Goal: Task Accomplishment & Management: Use online tool/utility

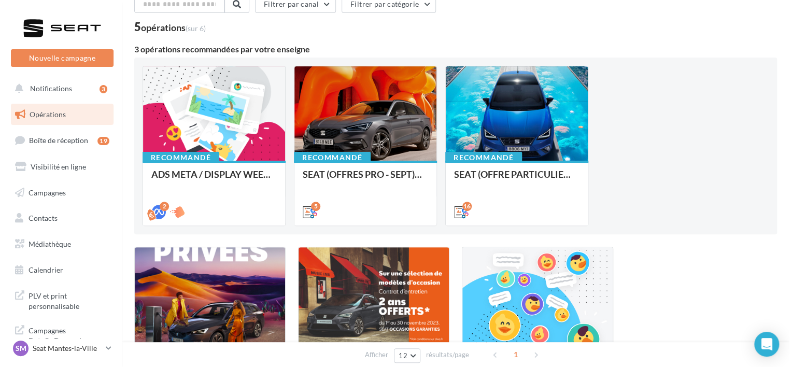
scroll to position [53, 0]
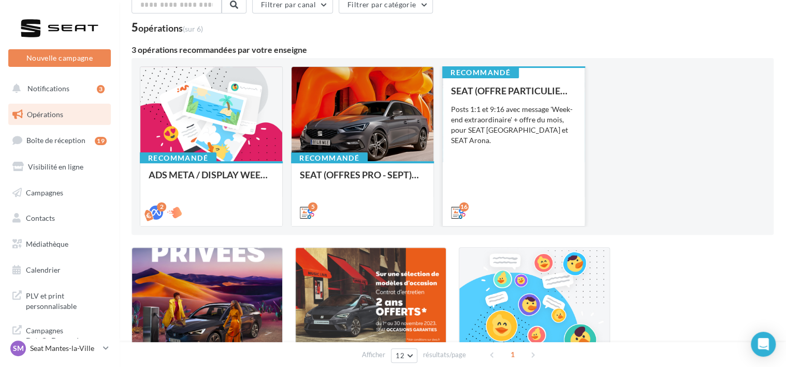
click at [469, 186] on div "SEAT (OFFRE PARTICULIER - SEPT) - SOCIAL MEDIA Posts 1:1 et 9:16 avec message '…" at bounding box center [513, 150] width 125 height 131
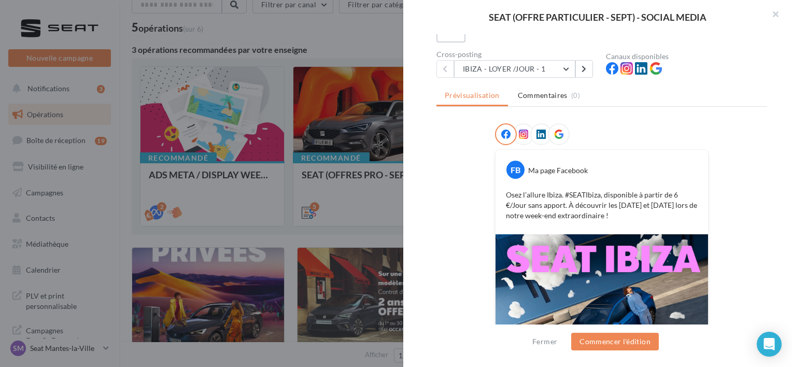
scroll to position [84, 0]
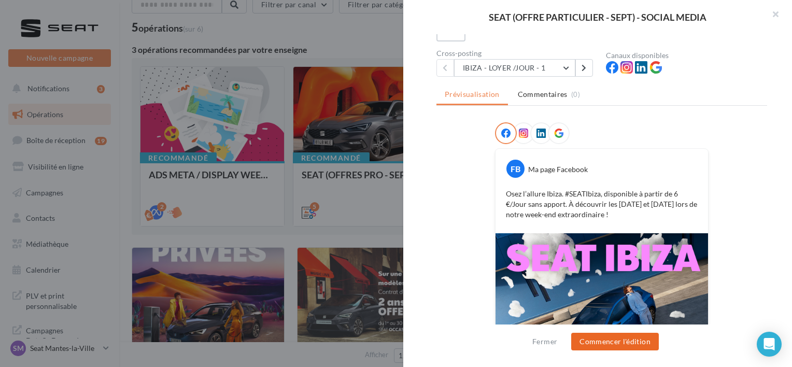
click at [616, 342] on button "Commencer l'édition" at bounding box center [615, 342] width 88 height 18
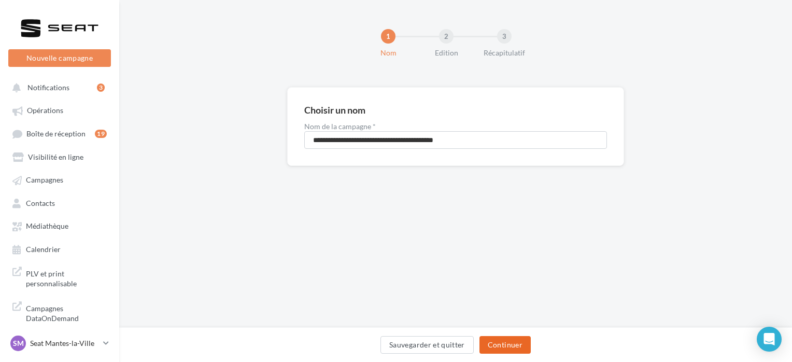
click at [487, 342] on button "Continuer" at bounding box center [504, 345] width 51 height 18
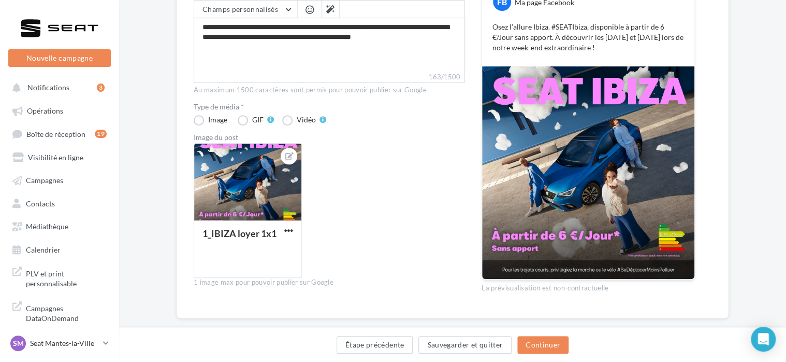
scroll to position [178, 0]
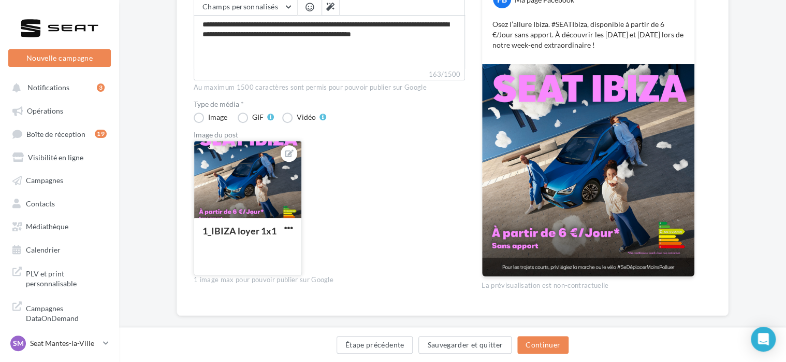
click at [291, 233] on button "button" at bounding box center [288, 228] width 13 height 10
click at [363, 188] on div "1_IBIZA loyer 1x1 Remplacer l'image Ouvrir l'éditeur d'image Supprimer" at bounding box center [334, 211] width 280 height 143
click at [536, 344] on button "Continuer" at bounding box center [543, 345] width 51 height 18
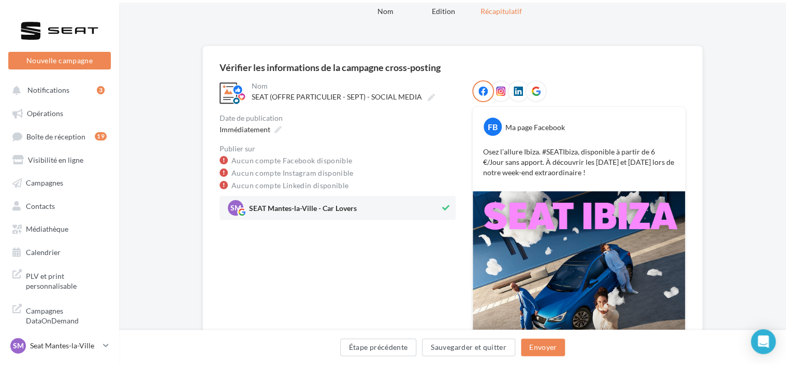
scroll to position [0, 0]
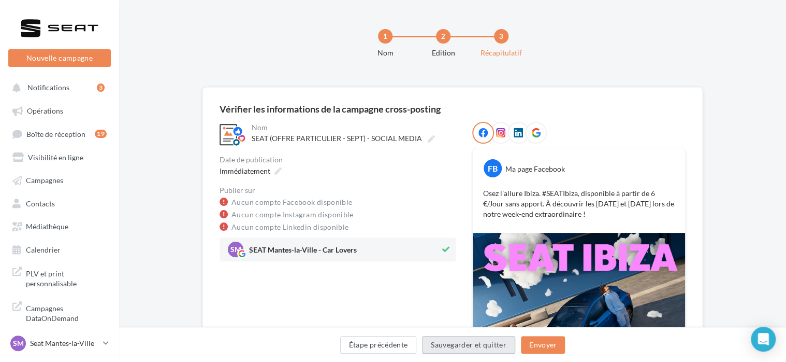
click at [449, 344] on button "Sauvegarder et quitter" at bounding box center [468, 345] width 93 height 18
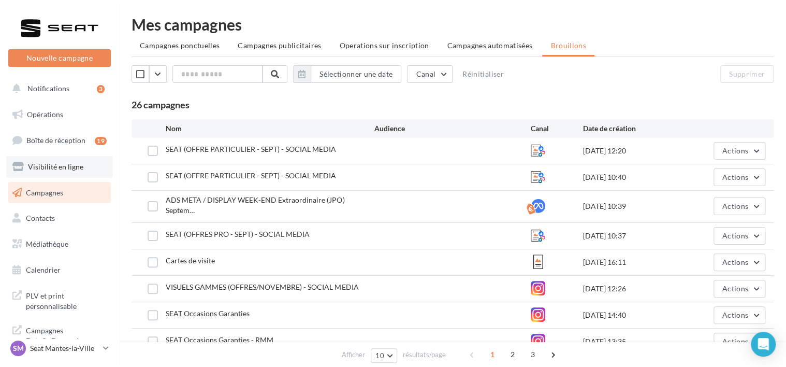
click at [64, 170] on span "Visibilité en ligne" at bounding box center [55, 166] width 55 height 9
click at [64, 147] on link "Boîte de réception 19" at bounding box center [59, 140] width 107 height 22
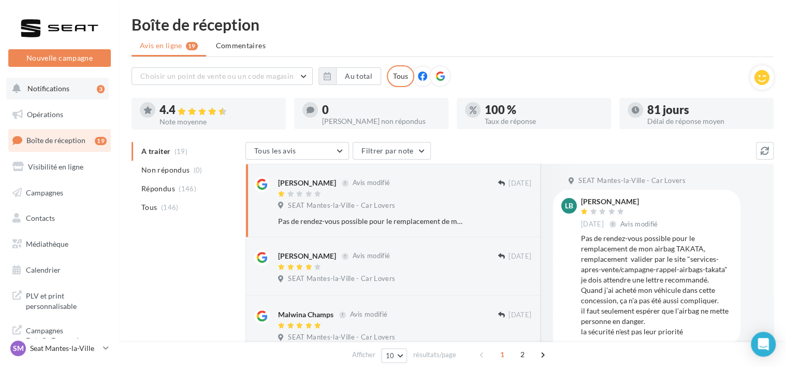
click at [33, 84] on span "Notifications" at bounding box center [48, 88] width 42 height 9
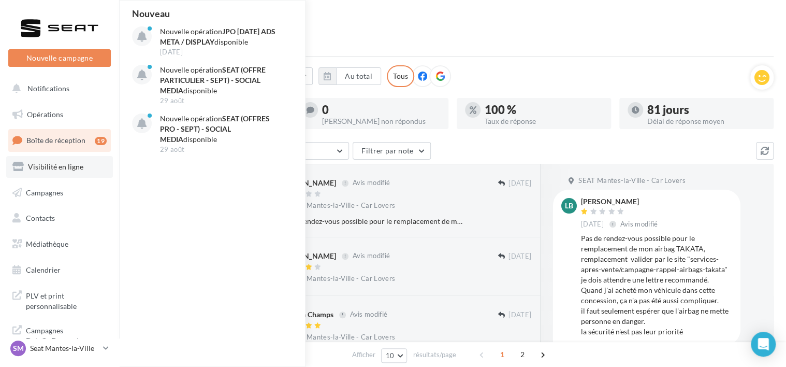
click at [65, 171] on link "Visibilité en ligne" at bounding box center [59, 167] width 107 height 22
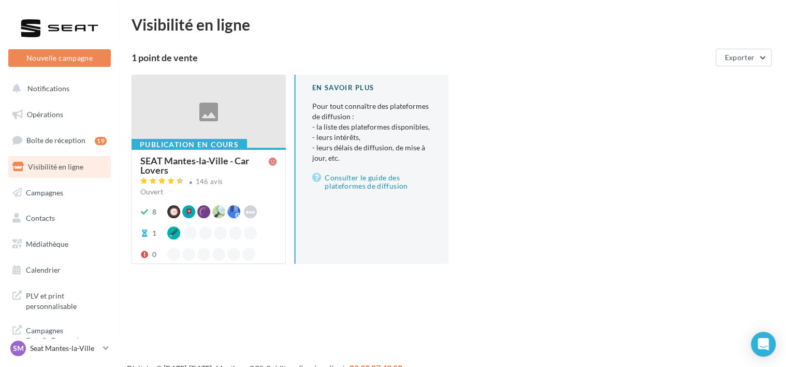
click at [64, 187] on link "Campagnes" at bounding box center [59, 193] width 107 height 22
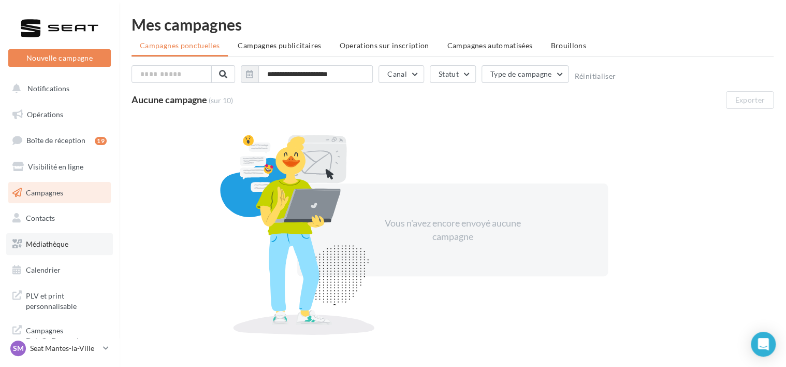
click at [41, 242] on span "Médiathèque" at bounding box center [47, 243] width 42 height 9
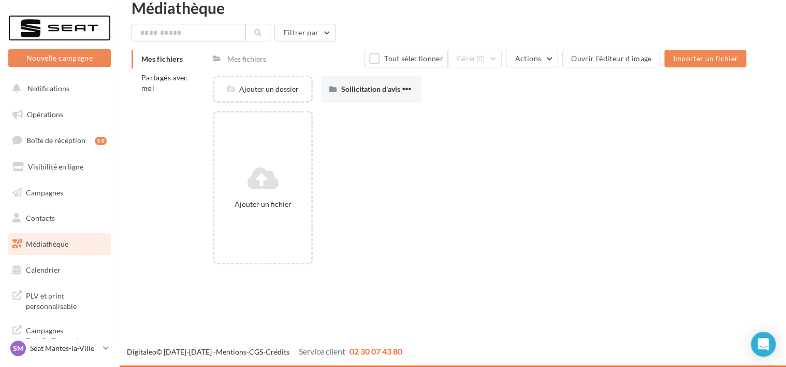
click at [67, 33] on div at bounding box center [59, 28] width 83 height 26
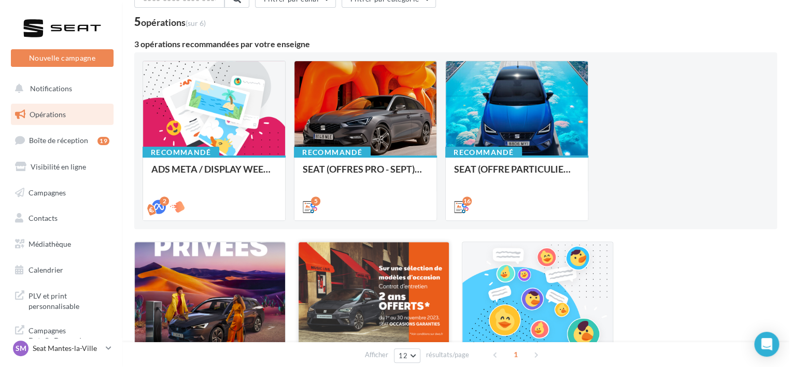
scroll to position [58, 0]
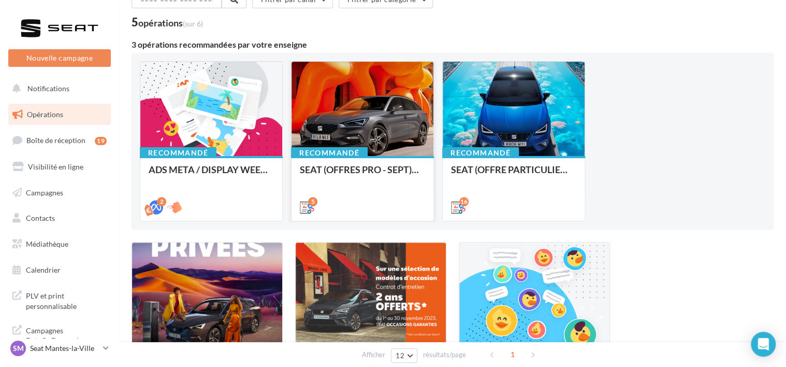
click at [344, 163] on div "Recommandé SEAT (OFFRES PRO - SEPT) - SOCIAL MEDIA" at bounding box center [363, 188] width 142 height 64
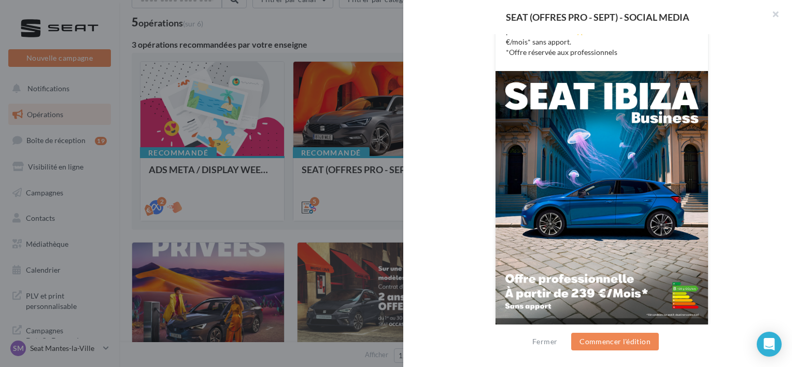
scroll to position [271, 0]
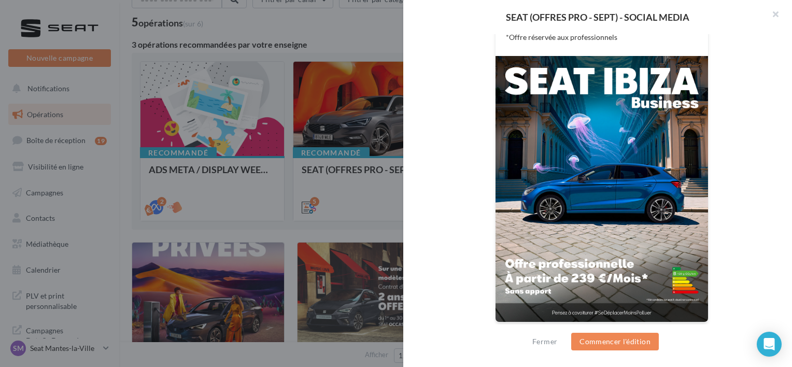
click at [611, 350] on div "Fermer Commencer l'édition" at bounding box center [597, 345] width 389 height 42
click at [611, 346] on button "Commencer l'édition" at bounding box center [615, 342] width 88 height 18
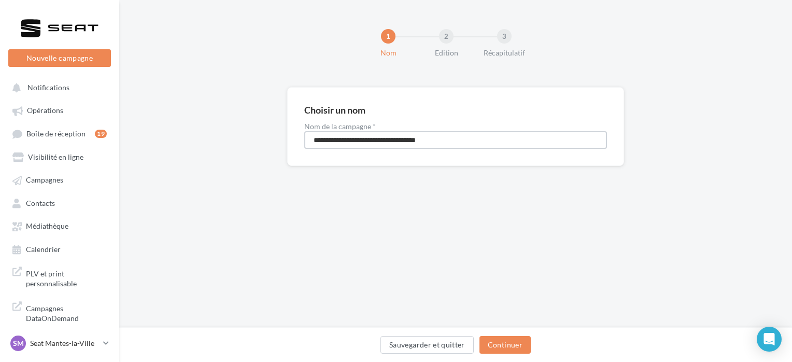
click at [368, 145] on input "**********" at bounding box center [455, 140] width 303 height 18
drag, startPoint x: 462, startPoint y: 139, endPoint x: 301, endPoint y: 157, distance: 162.7
click at [301, 157] on div "**********" at bounding box center [455, 126] width 337 height 79
click at [332, 172] on div "**********" at bounding box center [455, 143] width 672 height 112
click at [441, 347] on button "Sauvegarder et quitter" at bounding box center [426, 345] width 93 height 18
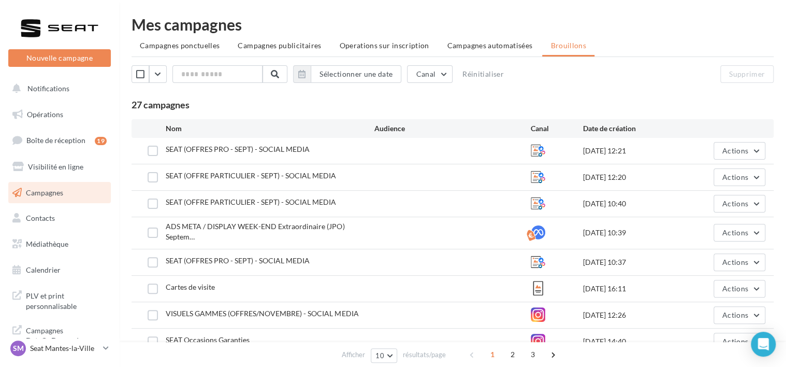
click at [220, 152] on span "SEAT (OFFRES PRO - SEPT) - SOCIAL MEDIA" at bounding box center [238, 149] width 144 height 9
click at [757, 151] on button "Actions" at bounding box center [740, 151] width 52 height 18
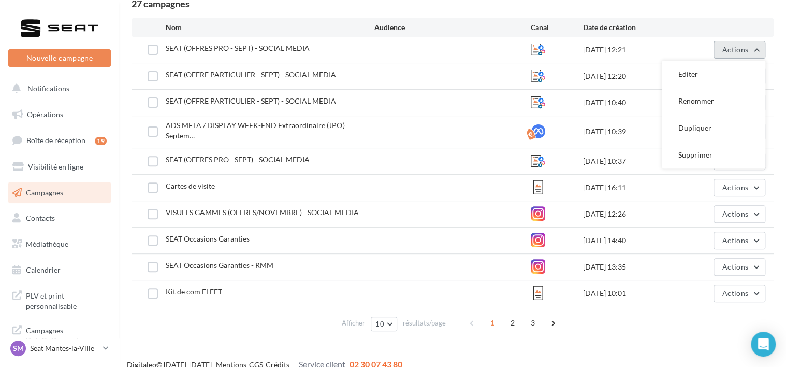
scroll to position [107, 0]
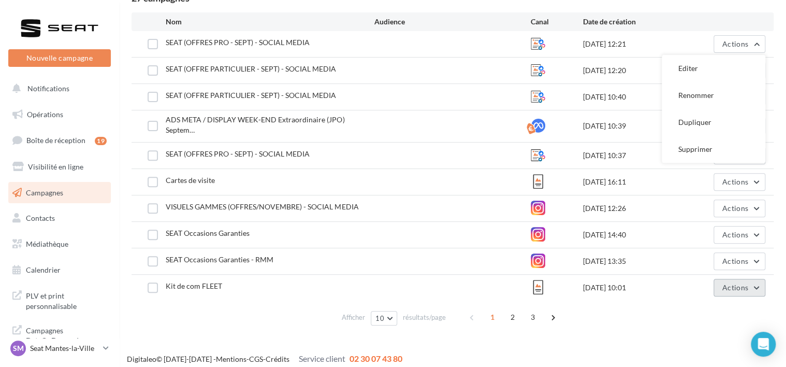
click at [720, 281] on button "Actions" at bounding box center [740, 288] width 52 height 18
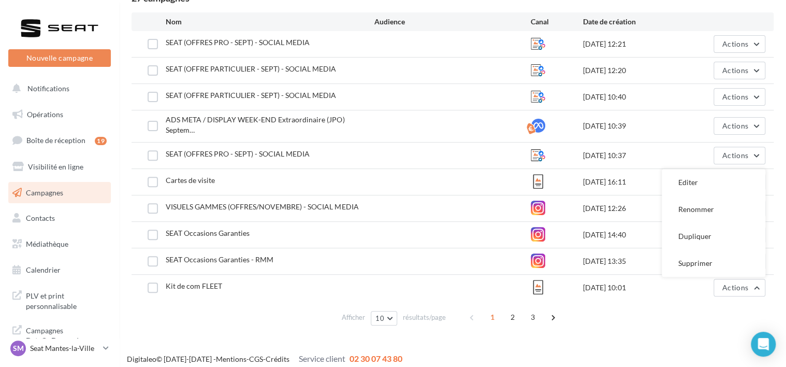
click at [631, 325] on div "Mes campagnes Campagnes ponctuelles Campagnes publicitaires Operations sur insc…" at bounding box center [452, 119] width 667 height 453
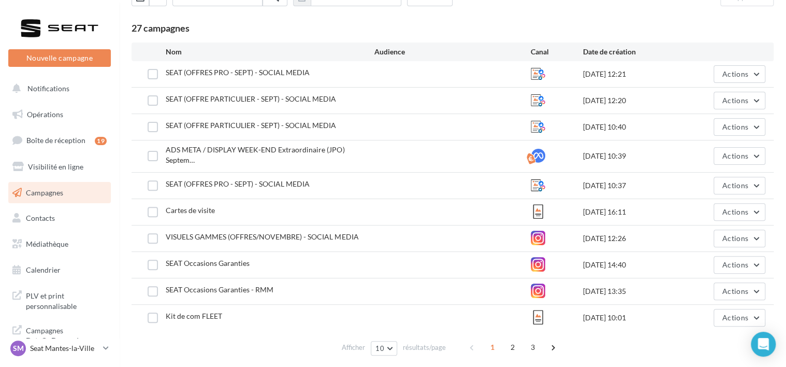
click at [191, 311] on span "Kit de com FLEET" at bounding box center [194, 315] width 56 height 9
click at [723, 313] on span "Actions" at bounding box center [736, 317] width 26 height 9
click at [576, 310] on div at bounding box center [557, 318] width 52 height 16
click at [539, 311] on icon at bounding box center [538, 317] width 15 height 15
click at [726, 313] on span "Actions" at bounding box center [736, 317] width 26 height 9
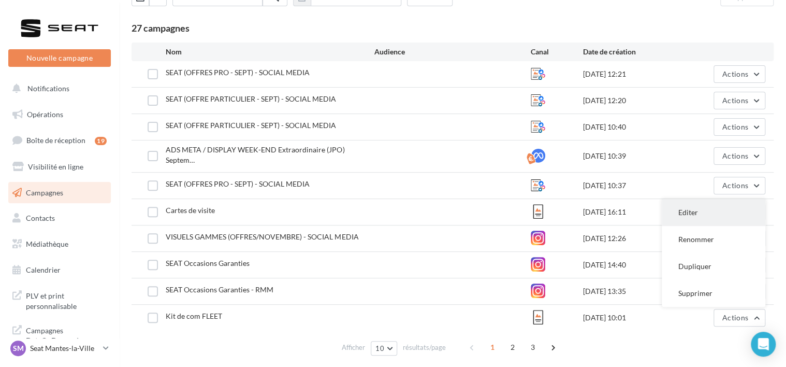
click at [687, 202] on button "Editer" at bounding box center [714, 212] width 104 height 27
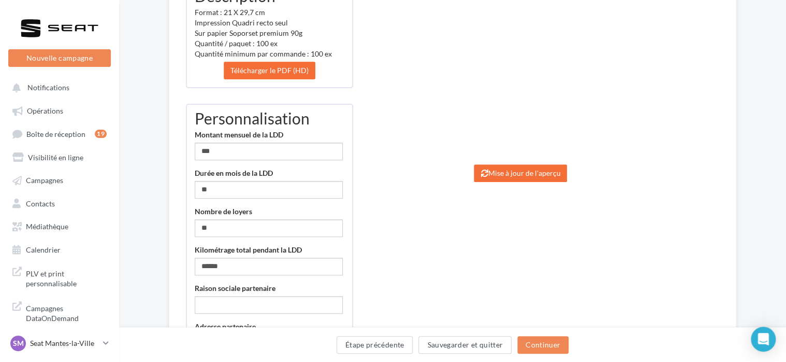
scroll to position [131, 0]
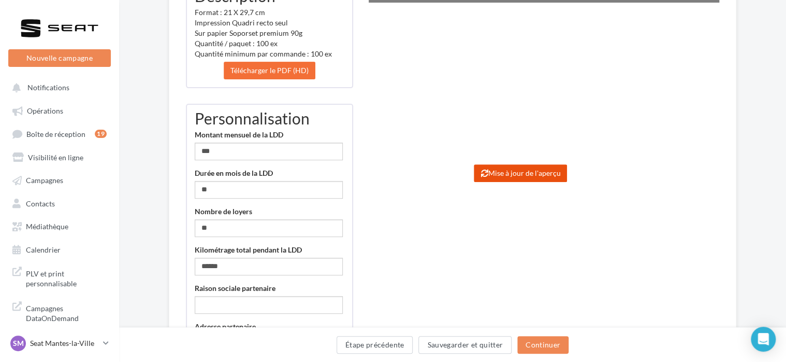
click at [494, 172] on button "Mise à jour de l'aperçu" at bounding box center [520, 173] width 93 height 18
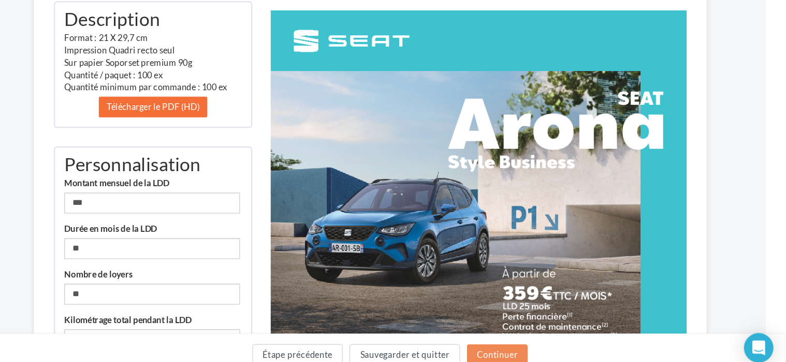
scroll to position [65, 17]
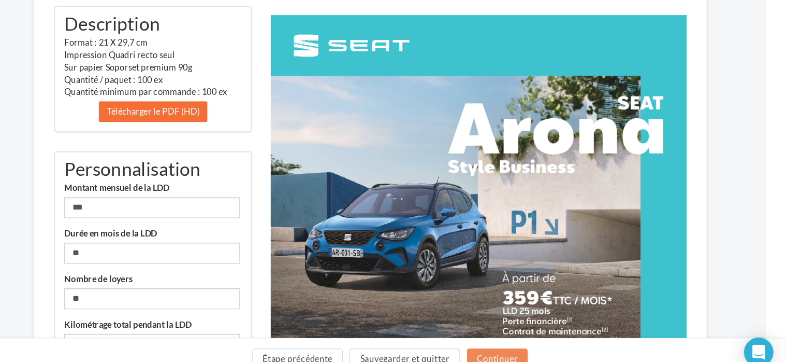
click at [540, 187] on img at bounding box center [527, 303] width 351 height 496
click at [510, 188] on img at bounding box center [527, 303] width 351 height 496
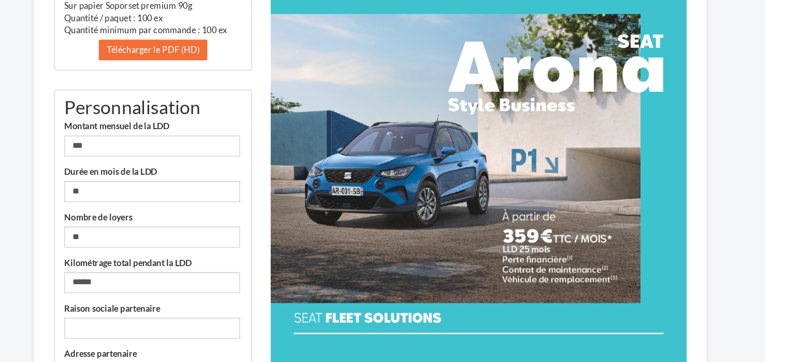
scroll to position [123, 17]
